Goal: Find specific page/section: Find specific page/section

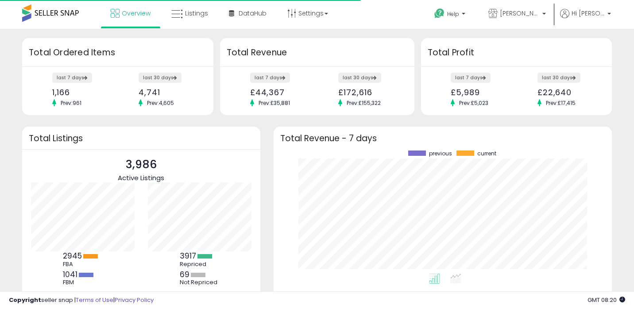
scroll to position [123, 321]
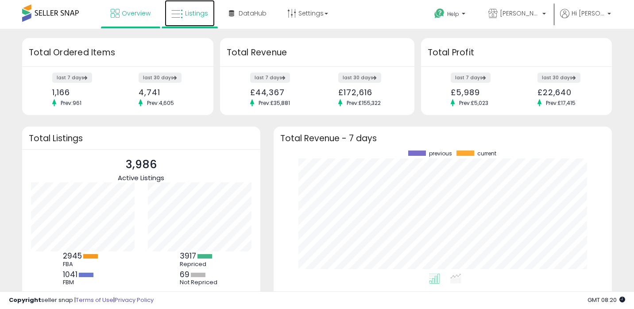
click at [184, 15] on link "Listings" at bounding box center [190, 13] width 50 height 27
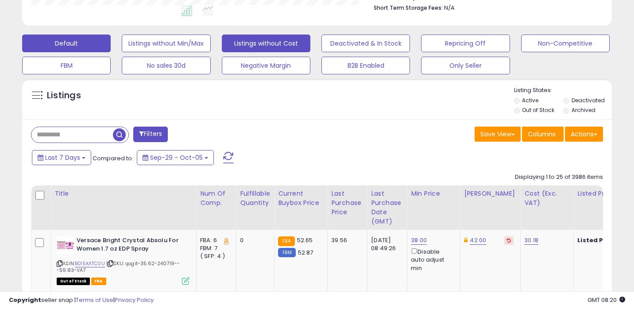
scroll to position [243, 0]
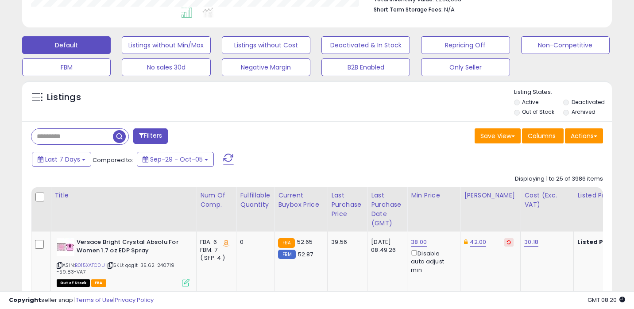
click at [84, 136] on input "text" at bounding box center [72, 137] width 82 height 16
paste input "**********"
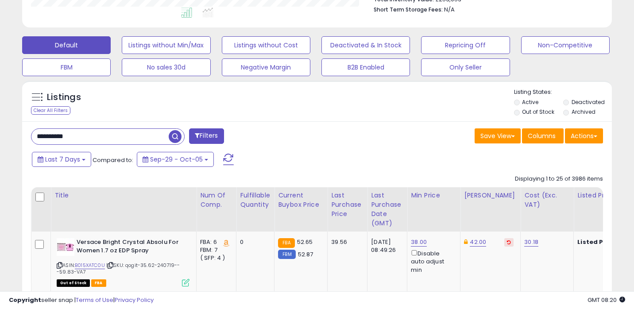
type input "**********"
click at [178, 136] on span "button" at bounding box center [175, 136] width 13 height 13
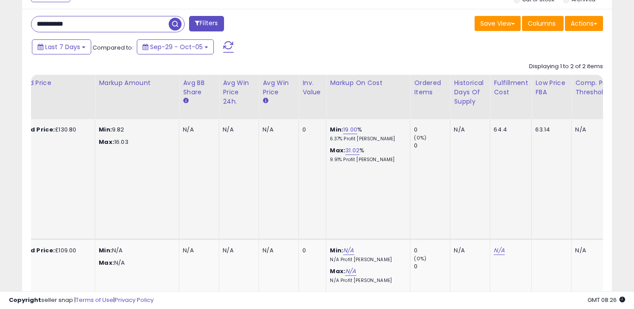
scroll to position [0, 569]
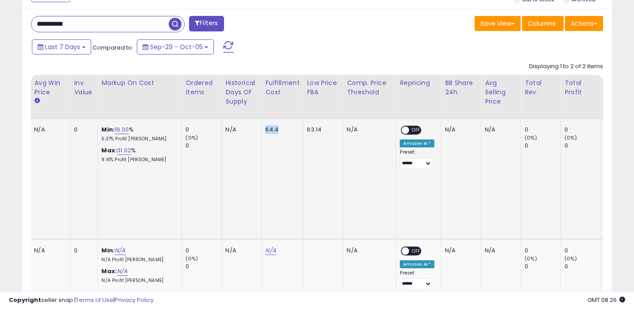
drag, startPoint x: 257, startPoint y: 128, endPoint x: 292, endPoint y: 128, distance: 34.1
click at [292, 128] on td "64.4" at bounding box center [283, 179] width 42 height 120
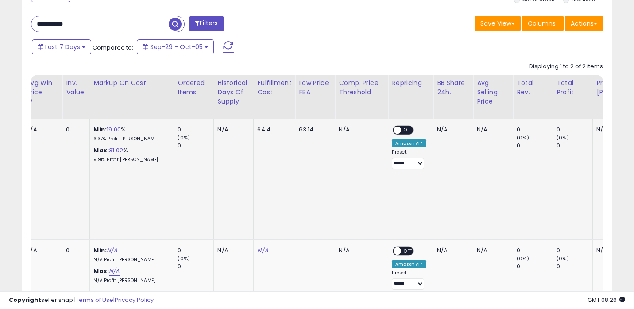
click at [269, 133] on div "64.4" at bounding box center [272, 130] width 31 height 8
click at [263, 130] on div "64.4" at bounding box center [272, 130] width 31 height 8
drag, startPoint x: 265, startPoint y: 130, endPoint x: 247, endPoint y: 130, distance: 17.7
click at [254, 130] on td "64.4" at bounding box center [275, 179] width 42 height 120
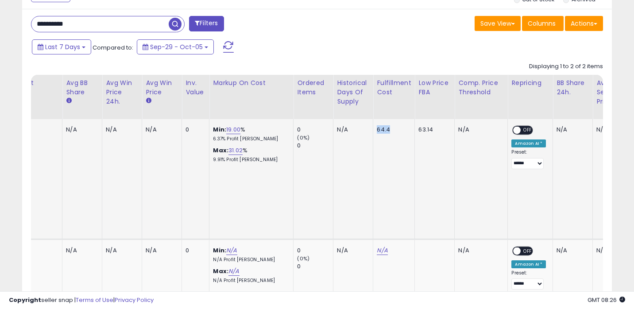
click at [384, 151] on td "64.4" at bounding box center [395, 179] width 42 height 120
drag, startPoint x: 386, startPoint y: 132, endPoint x: 373, endPoint y: 131, distance: 13.8
click at [378, 131] on div "64.4" at bounding box center [393, 130] width 31 height 8
click at [385, 132] on div "64.4" at bounding box center [393, 130] width 31 height 8
drag, startPoint x: 385, startPoint y: 130, endPoint x: 369, endPoint y: 130, distance: 15.5
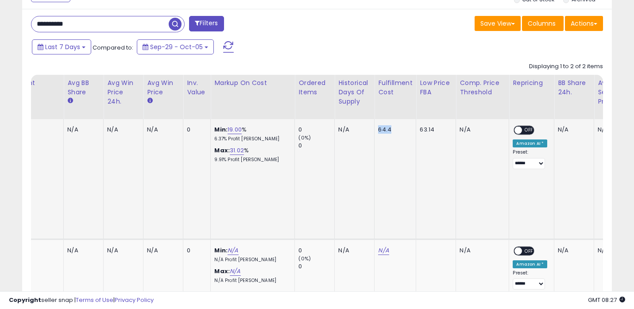
click at [375, 130] on td "64.4" at bounding box center [396, 179] width 42 height 120
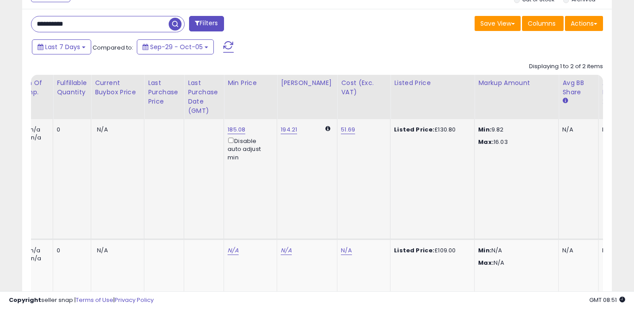
scroll to position [0, 215]
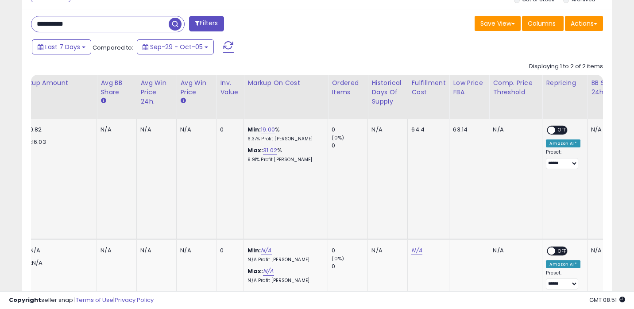
click at [418, 139] on td "64.4" at bounding box center [429, 179] width 42 height 120
